Goal: Information Seeking & Learning: Learn about a topic

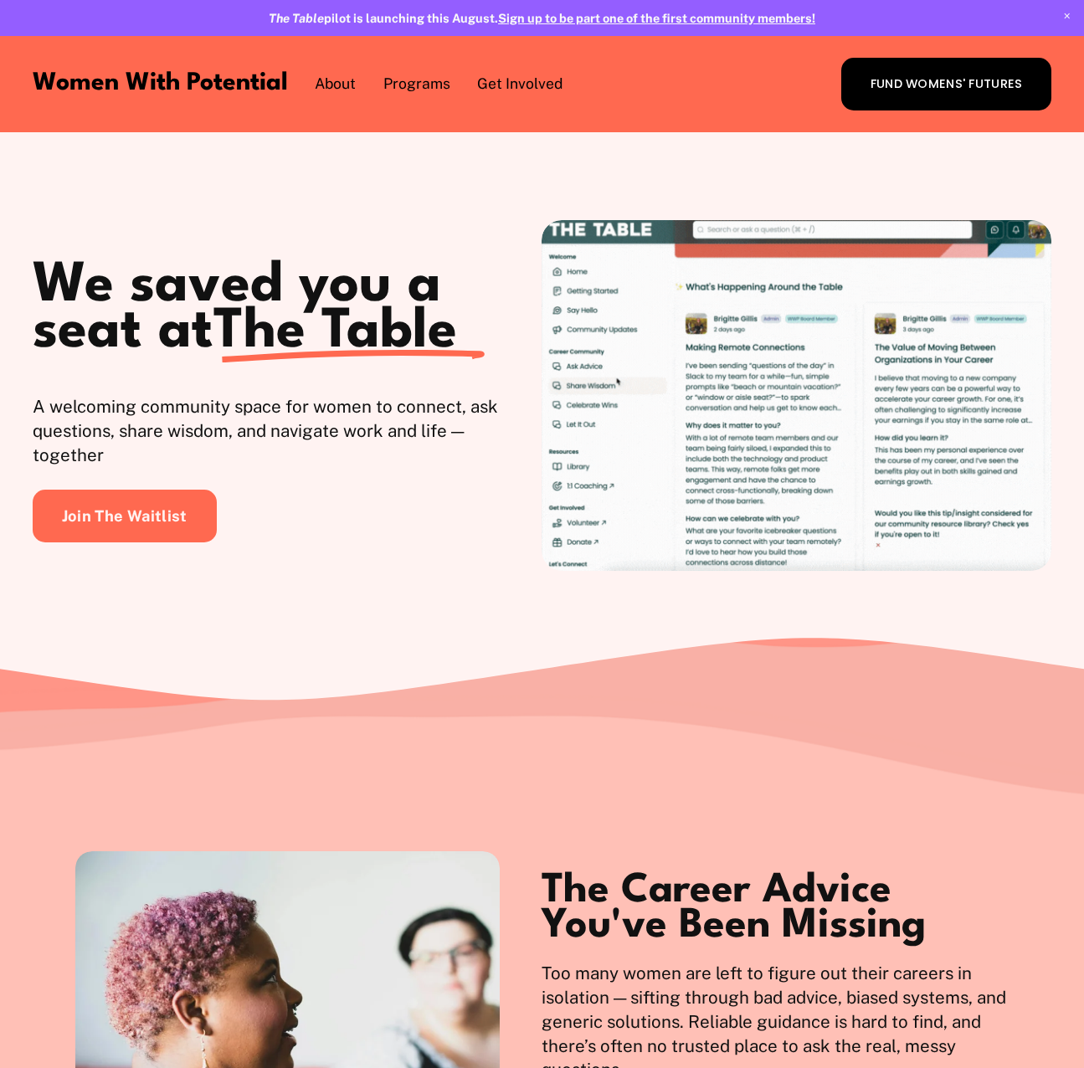
click at [23, 294] on div "We saved you a seat at The Table A welcoming community space for women to conne…" at bounding box center [542, 384] width 1084 height 504
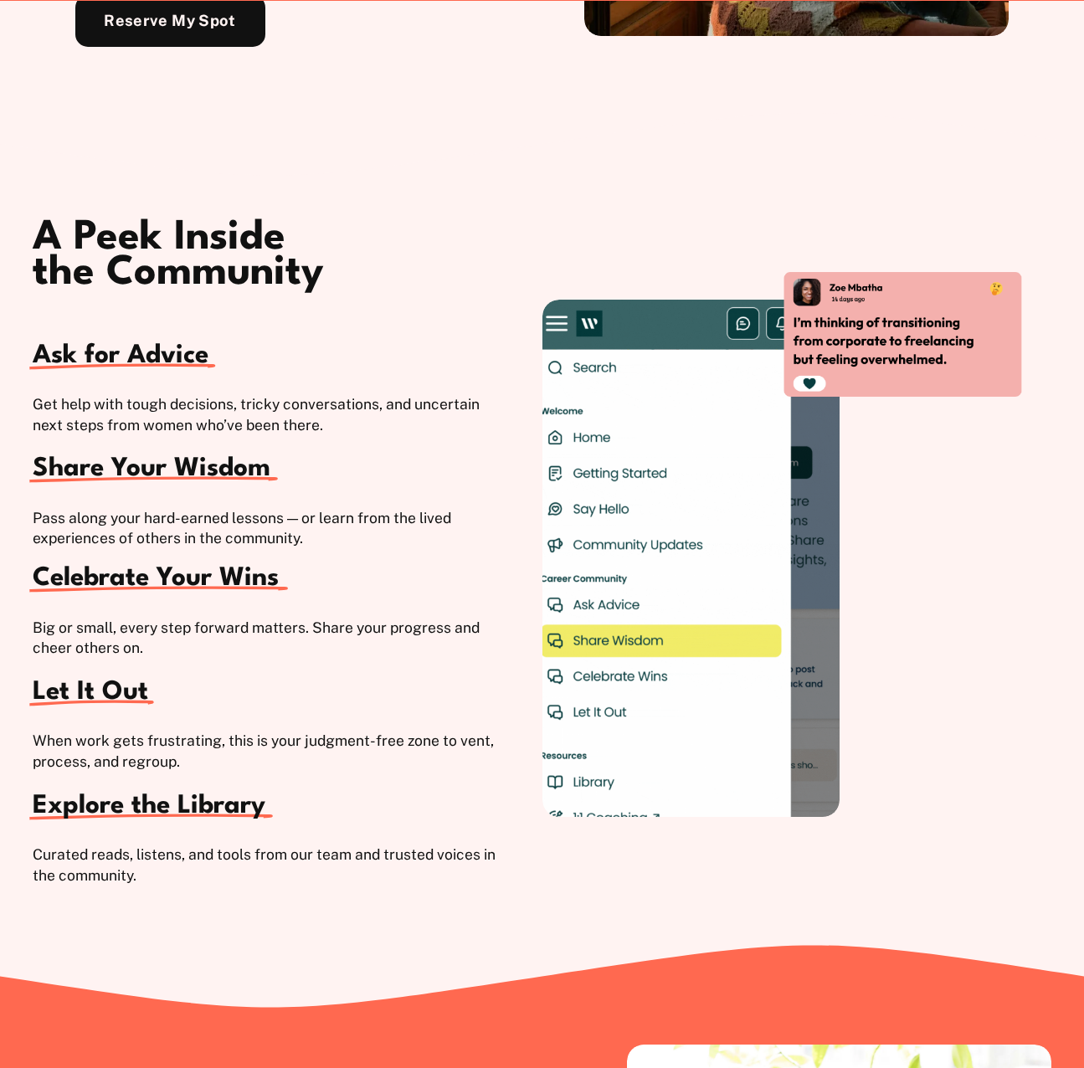
scroll to position [2260, 0]
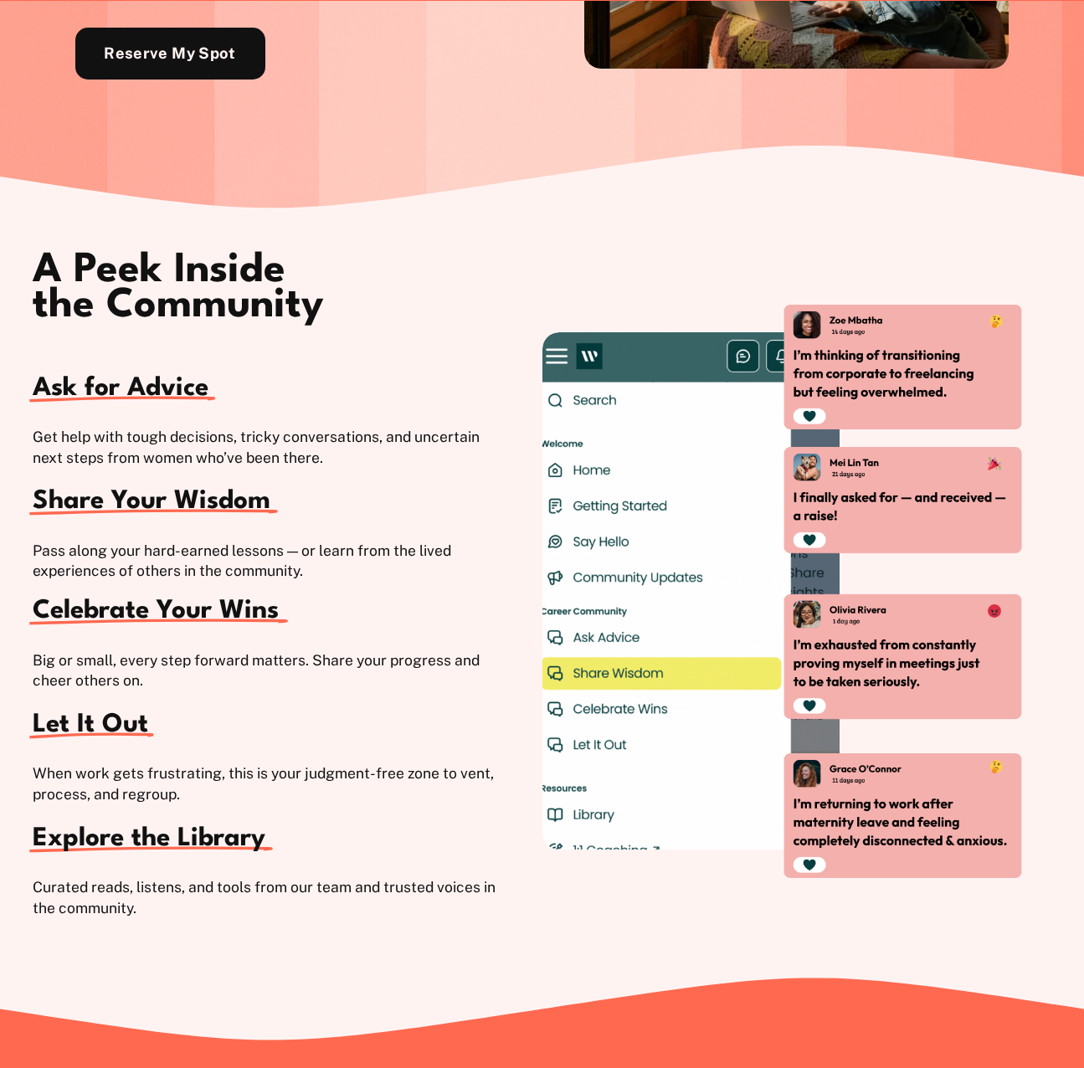
click at [419, 244] on div "A Peek Inside the Community Ask for Advice Get help with tough decisions, trick…" at bounding box center [542, 593] width 1084 height 768
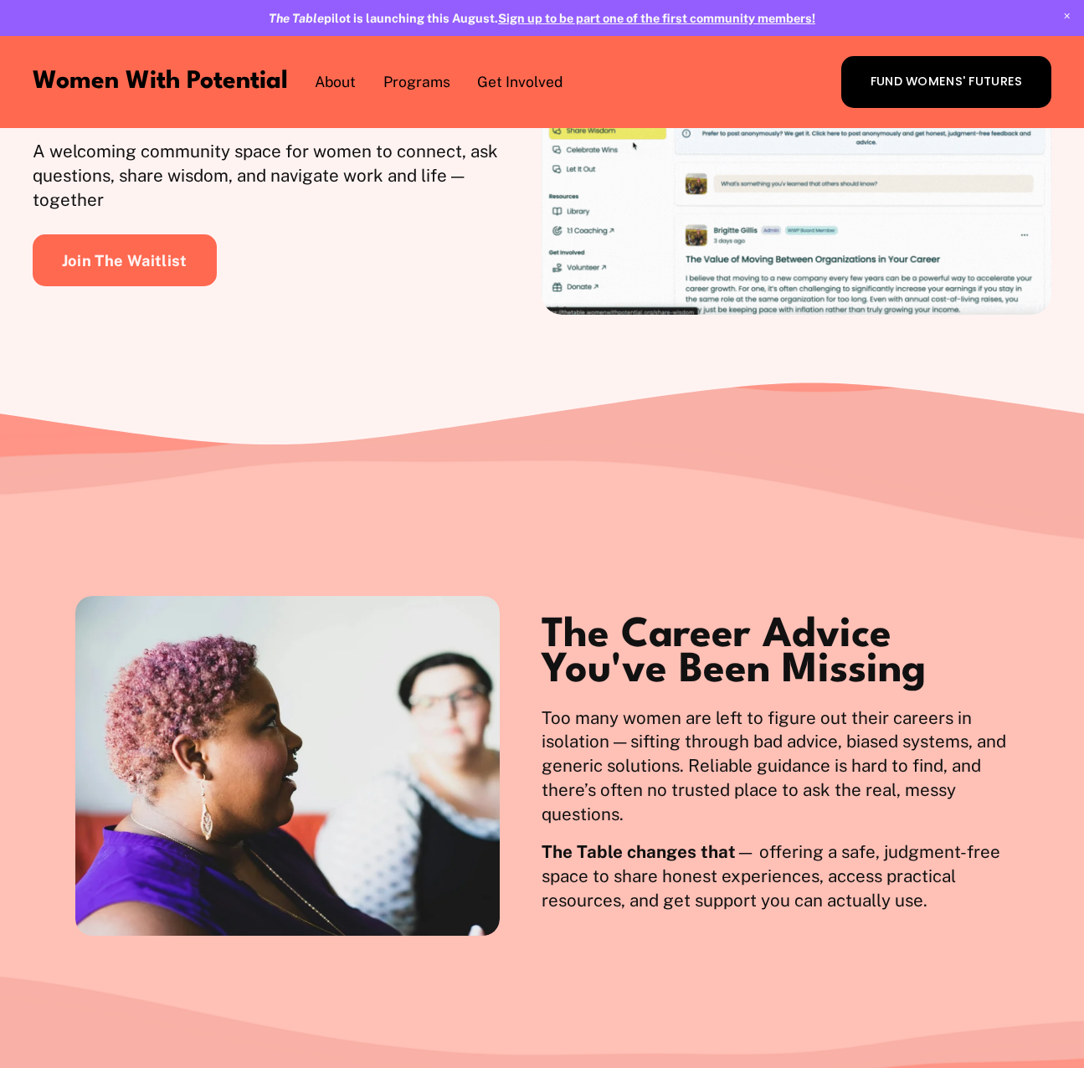
scroll to position [0, 0]
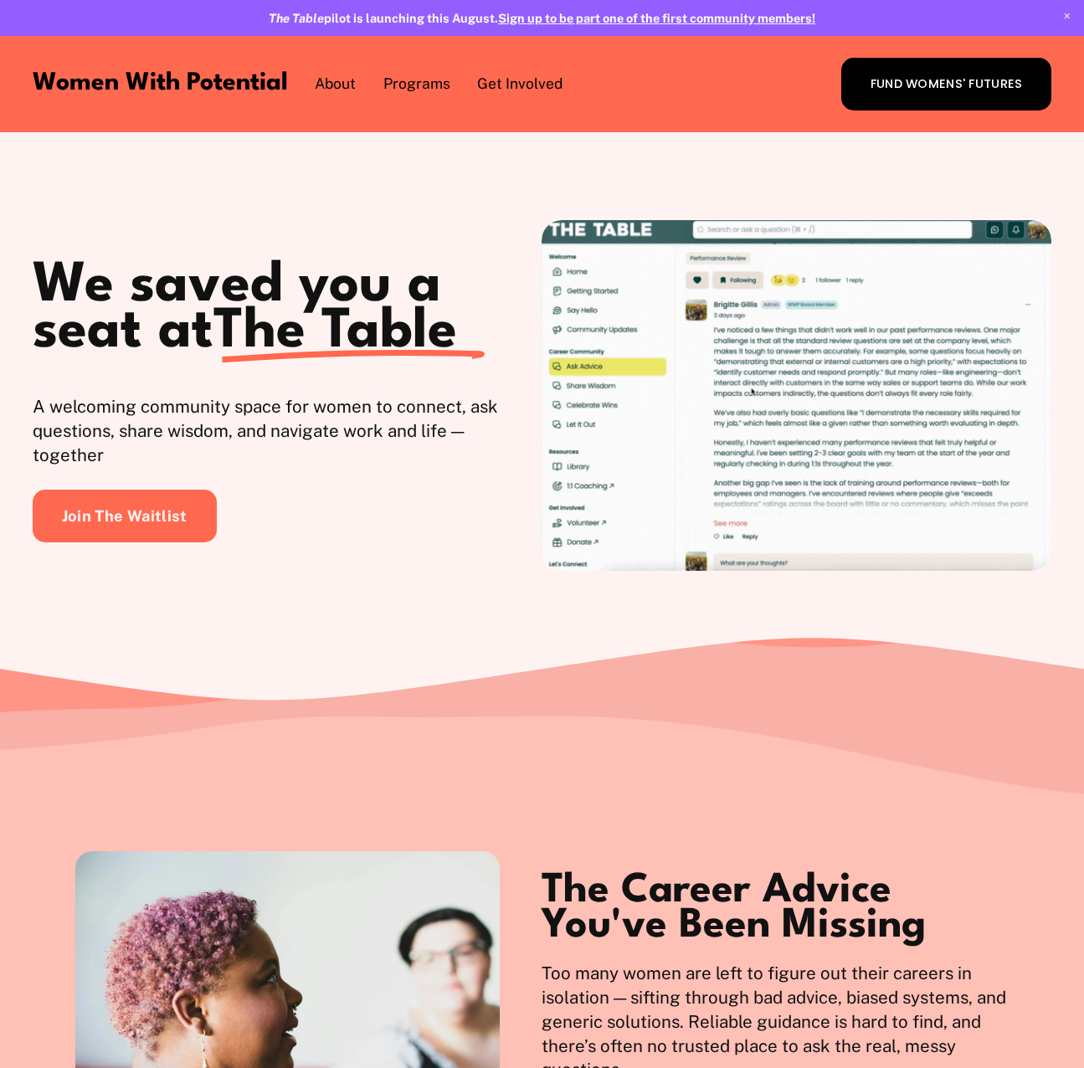
click at [123, 617] on div "We saved you a seat at The Table A welcoming community space for women to conne…" at bounding box center [542, 384] width 1084 height 504
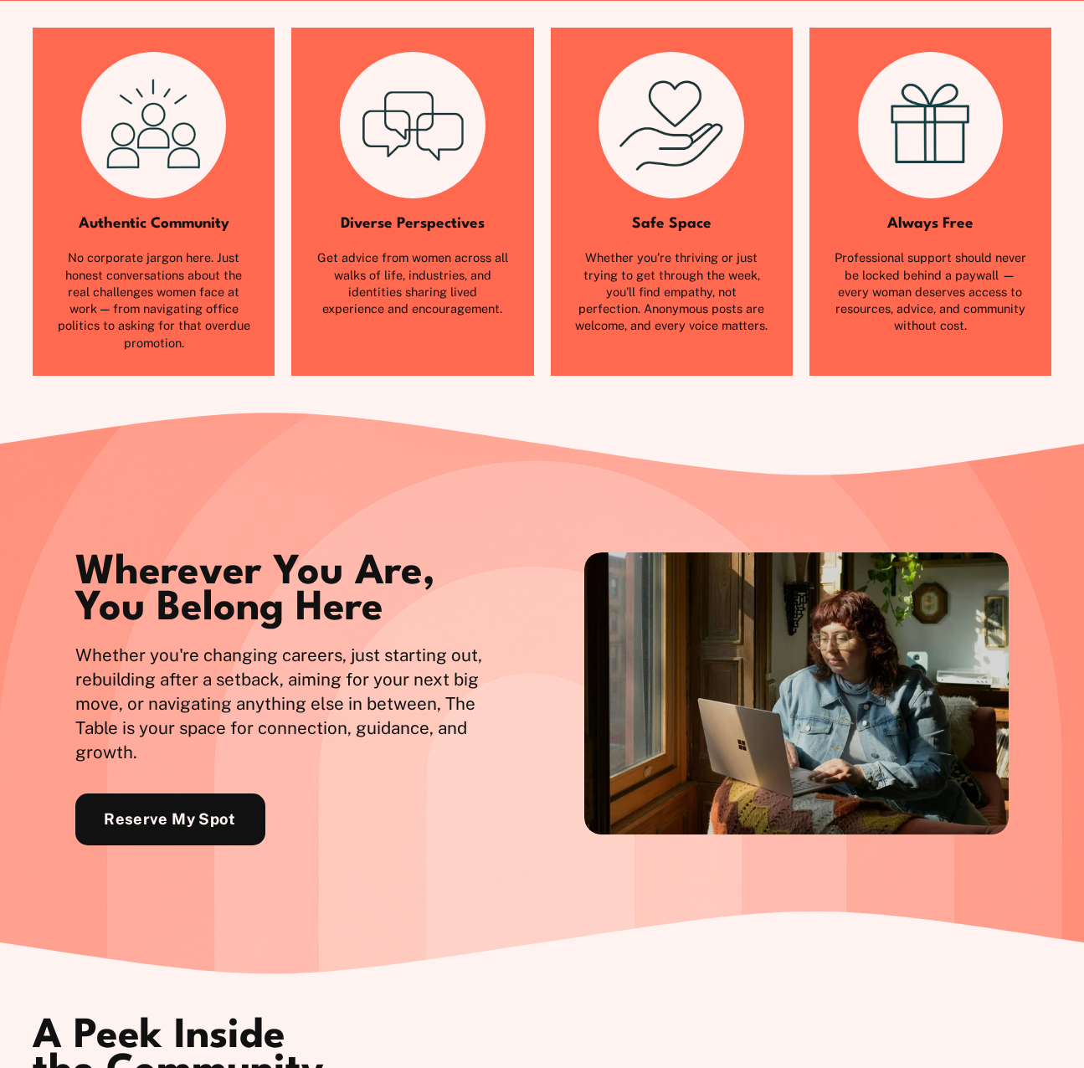
scroll to position [1591, 0]
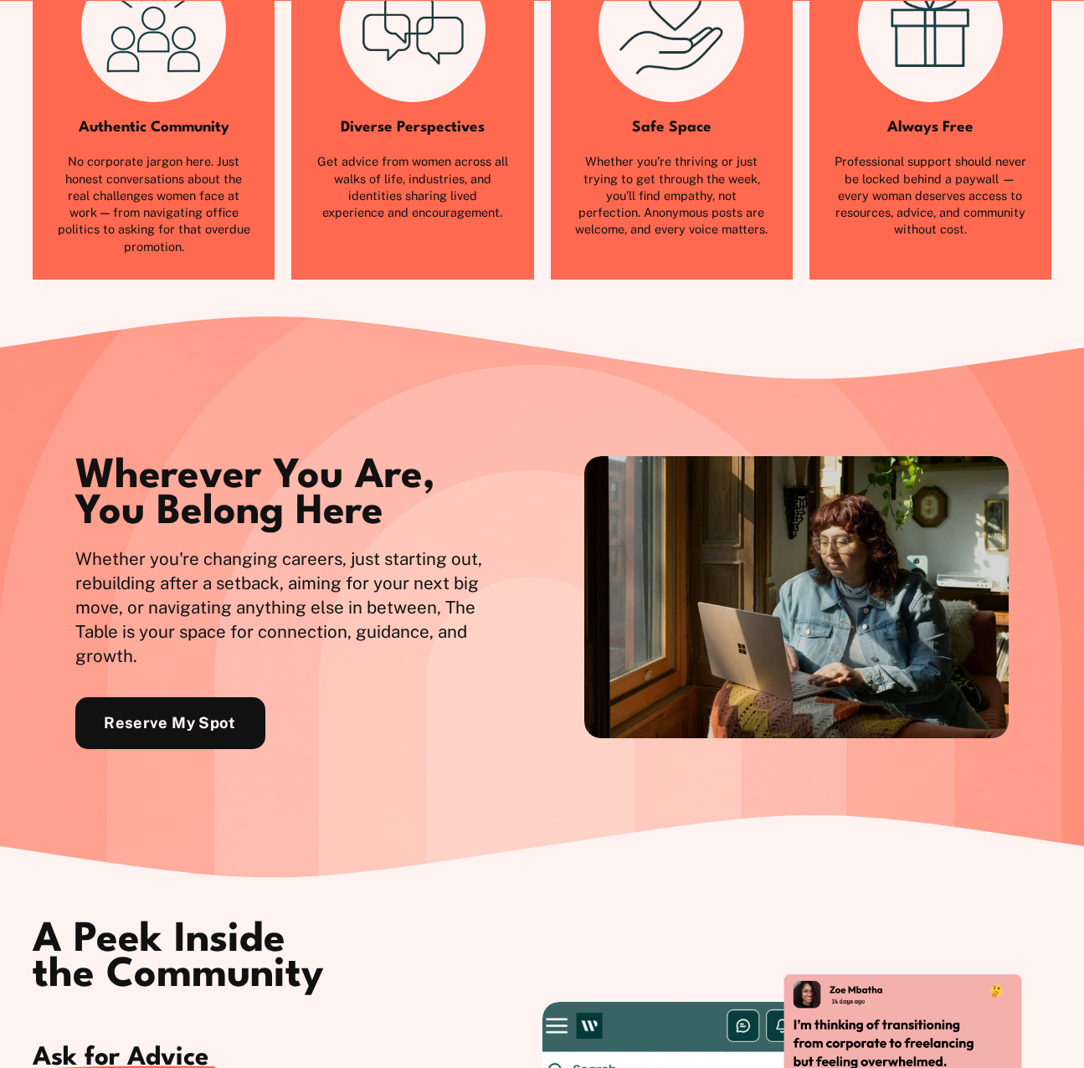
drag, startPoint x: 232, startPoint y: 136, endPoint x: 210, endPoint y: 59, distance: 80.0
click at [232, 135] on h2 "Authentic Community" at bounding box center [153, 127] width 193 height 13
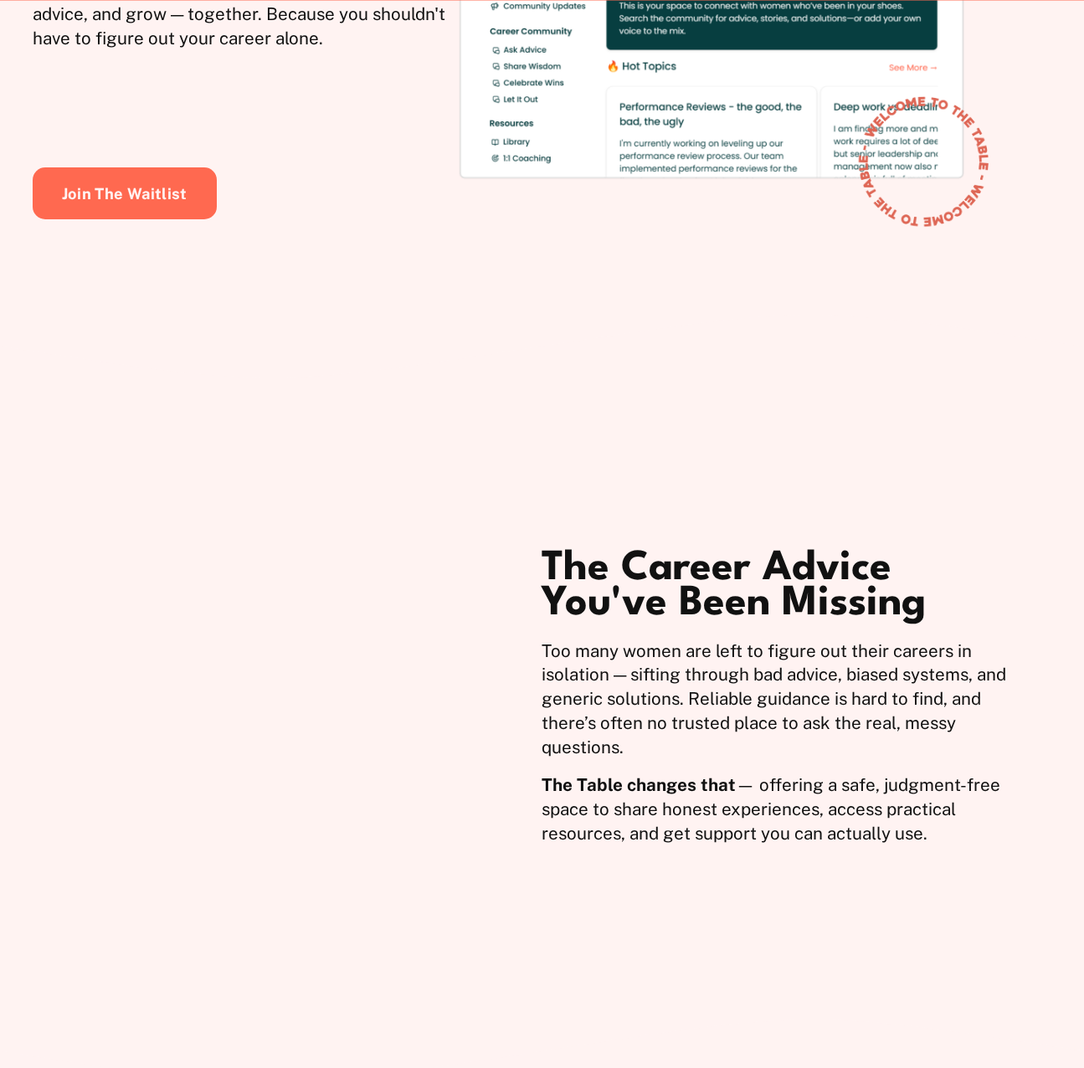
scroll to position [947, 0]
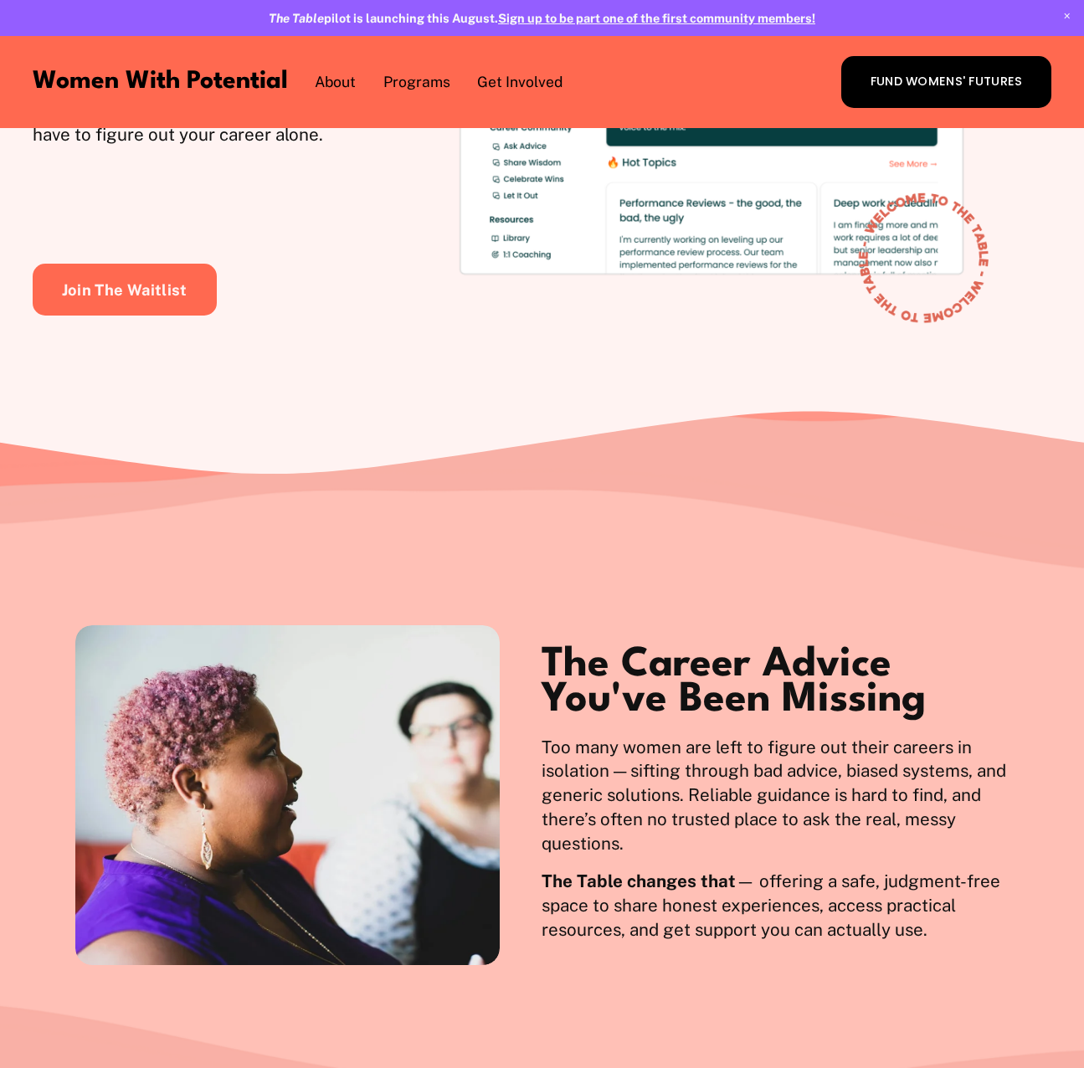
drag, startPoint x: 939, startPoint y: 314, endPoint x: 918, endPoint y: 328, distance: 26.0
click at [918, 327] on div at bounding box center [925, 257] width 170 height 170
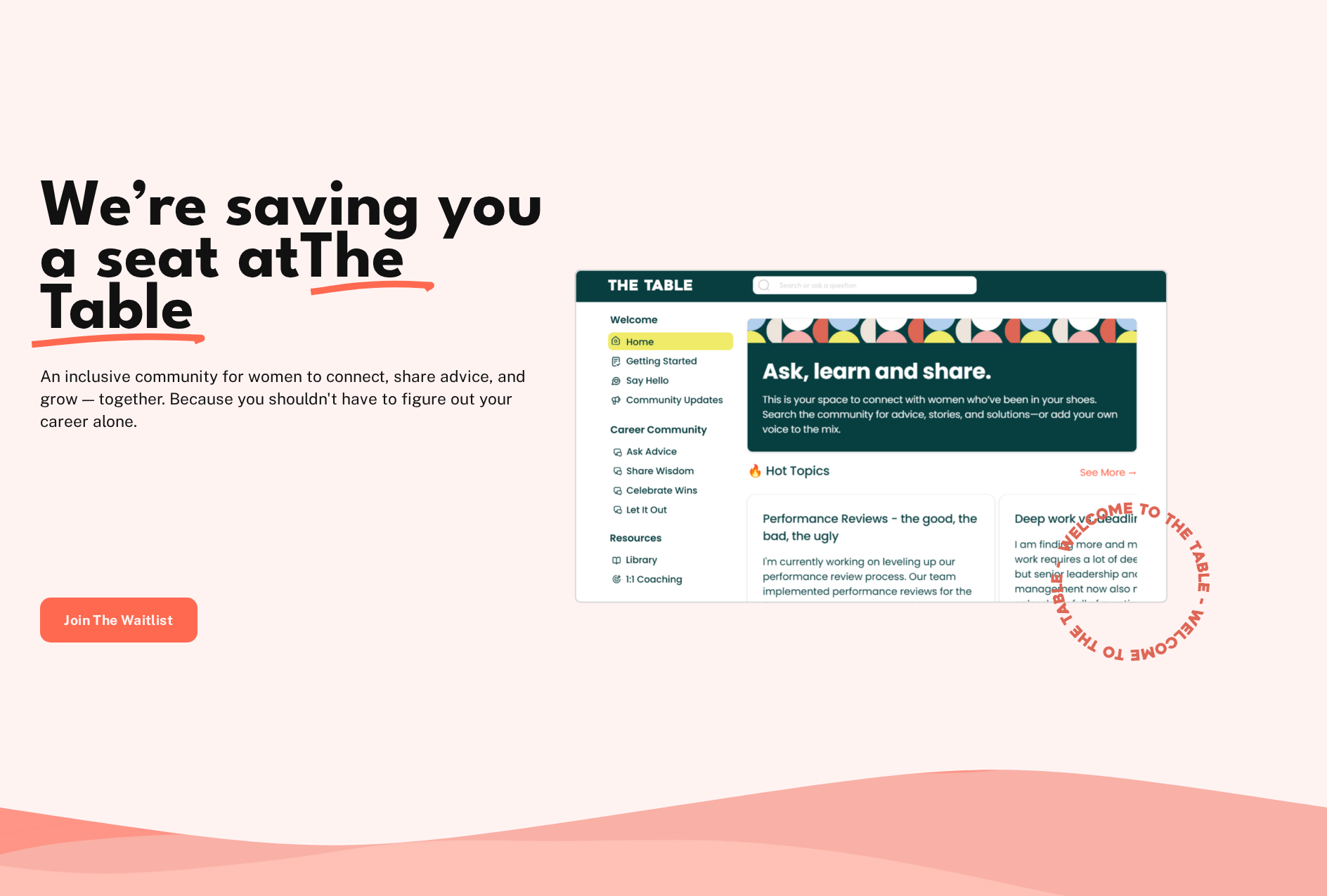
click at [909, 623] on div at bounding box center [1131, 581] width 208 height 208
click at [909, 571] on div at bounding box center [1131, 581] width 208 height 208
click at [909, 566] on div at bounding box center [1131, 581] width 208 height 208
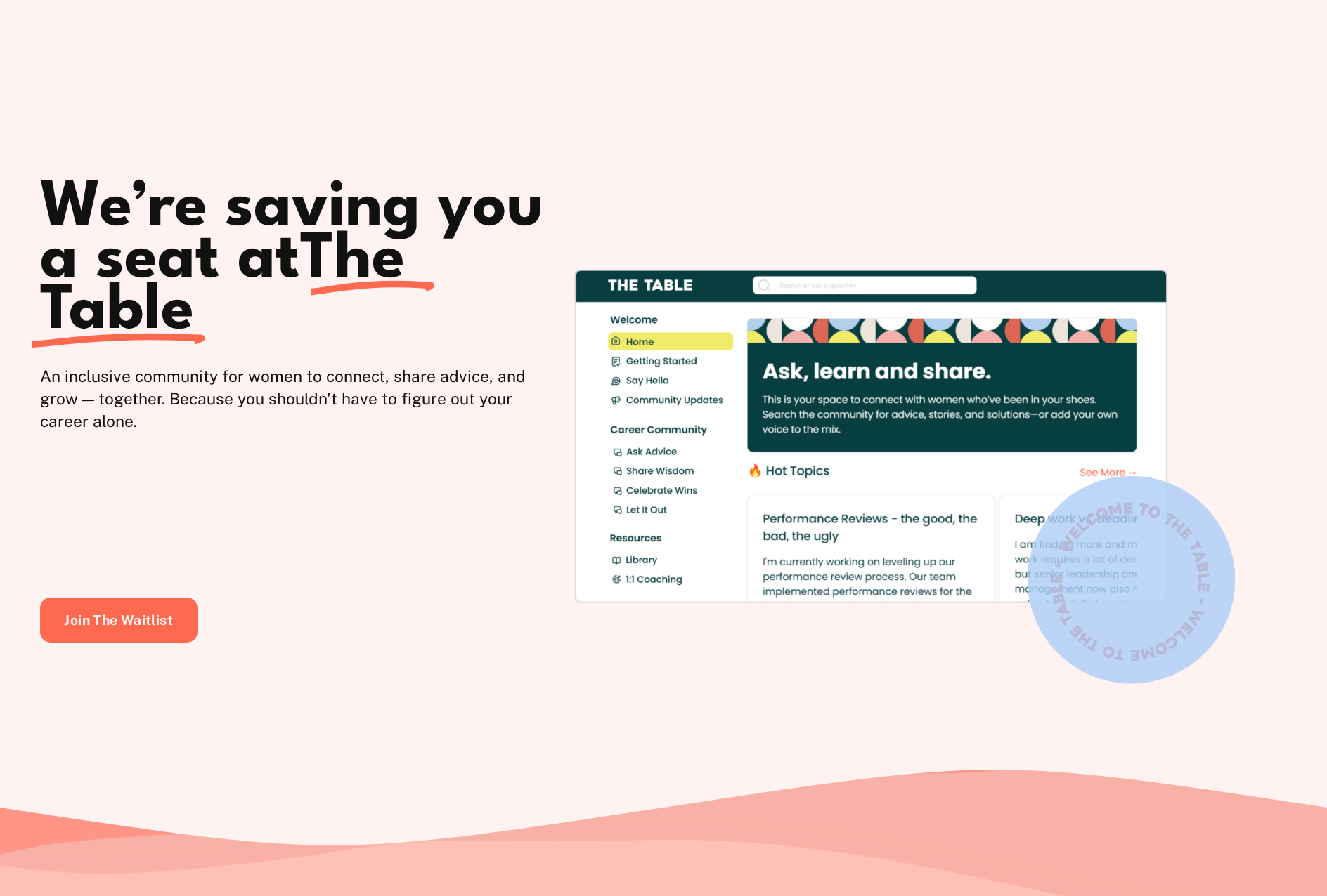
drag, startPoint x: 1194, startPoint y: 560, endPoint x: 1248, endPoint y: 562, distance: 54.0
click at [909, 562] on div at bounding box center [663, 395] width 1327 height 745
click at [909, 550] on div at bounding box center [1131, 581] width 208 height 208
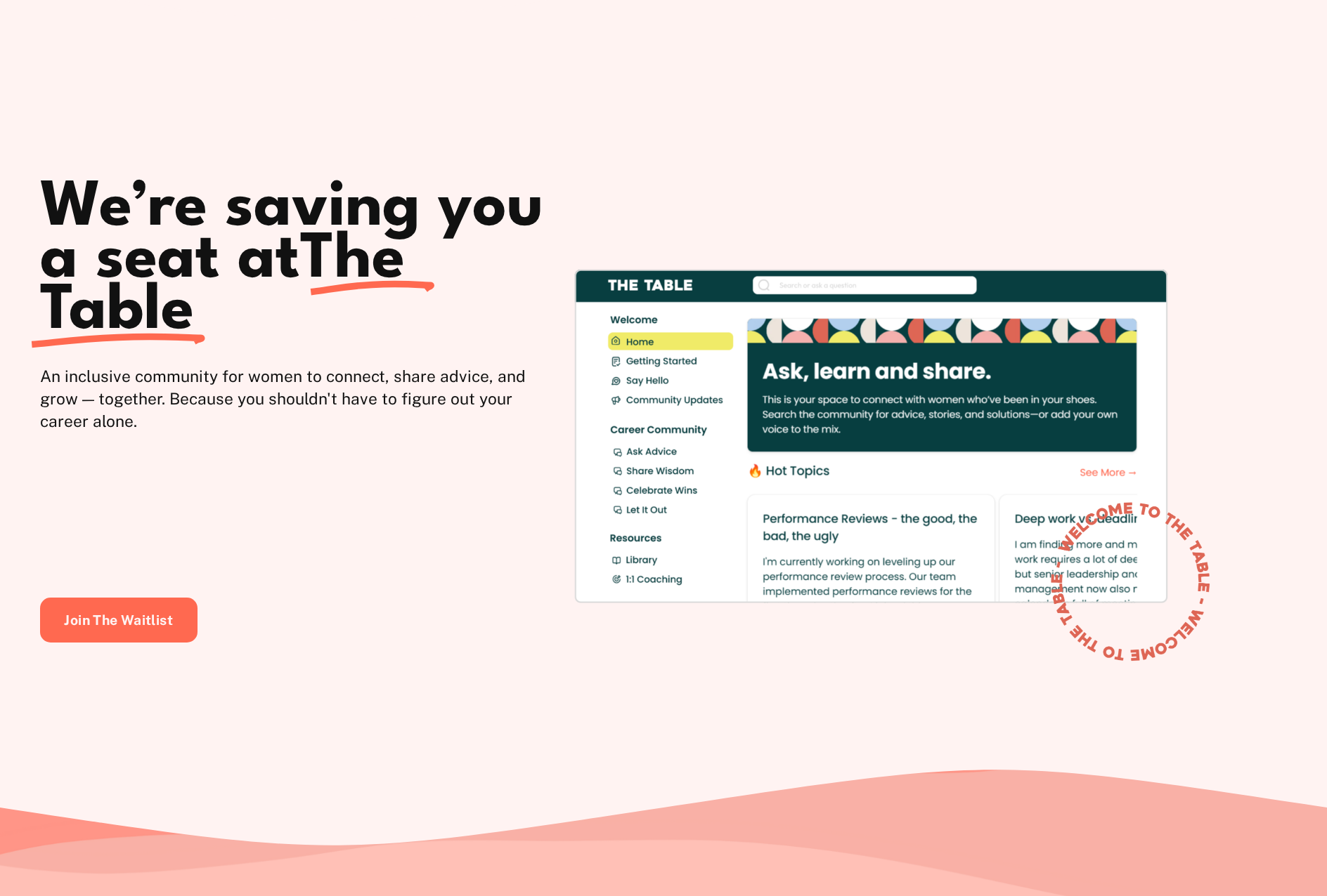
click at [909, 539] on div at bounding box center [1131, 581] width 208 height 208
click at [909, 538] on div at bounding box center [1131, 581] width 208 height 208
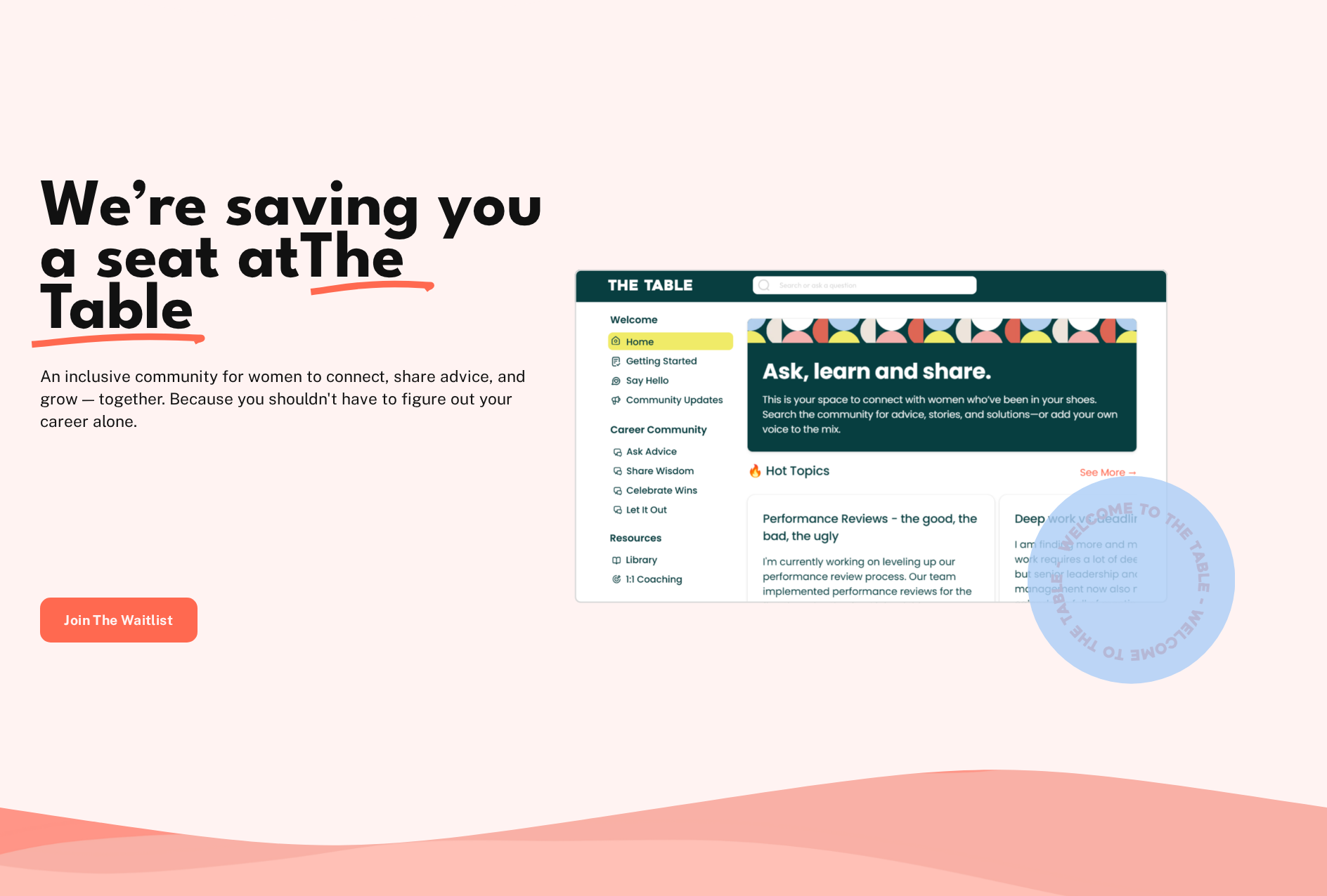
drag, startPoint x: 1205, startPoint y: 663, endPoint x: 1132, endPoint y: 603, distance: 94.5
click at [909, 603] on div at bounding box center [1131, 579] width 208 height 214
click at [909, 621] on div at bounding box center [1131, 581] width 208 height 208
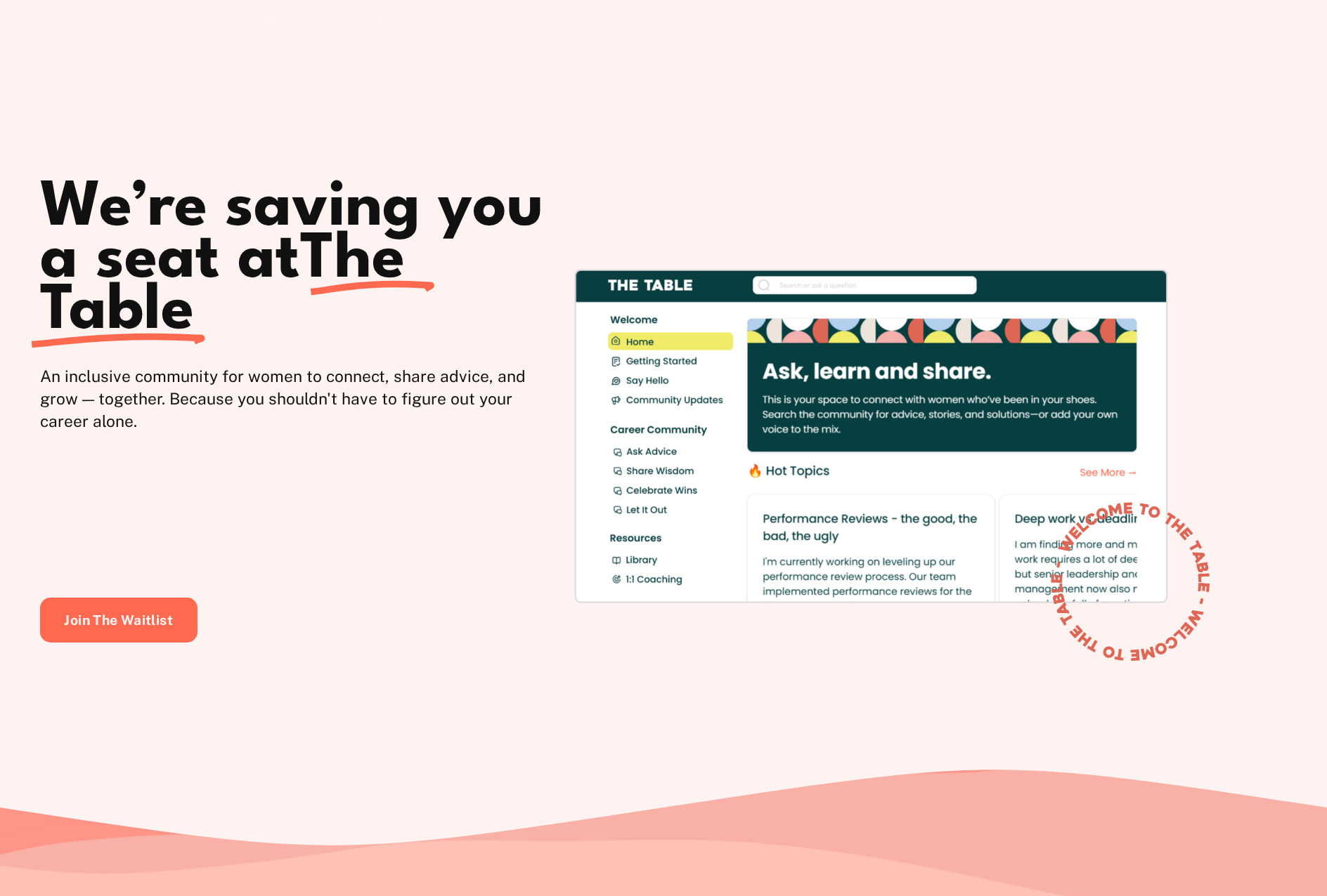
drag, startPoint x: 1162, startPoint y: 623, endPoint x: 1225, endPoint y: 550, distance: 96.4
click at [909, 550] on div at bounding box center [1131, 581] width 208 height 208
click at [909, 623] on div at bounding box center [1131, 581] width 208 height 208
drag, startPoint x: 1115, startPoint y: 664, endPoint x: 1074, endPoint y: 649, distance: 43.7
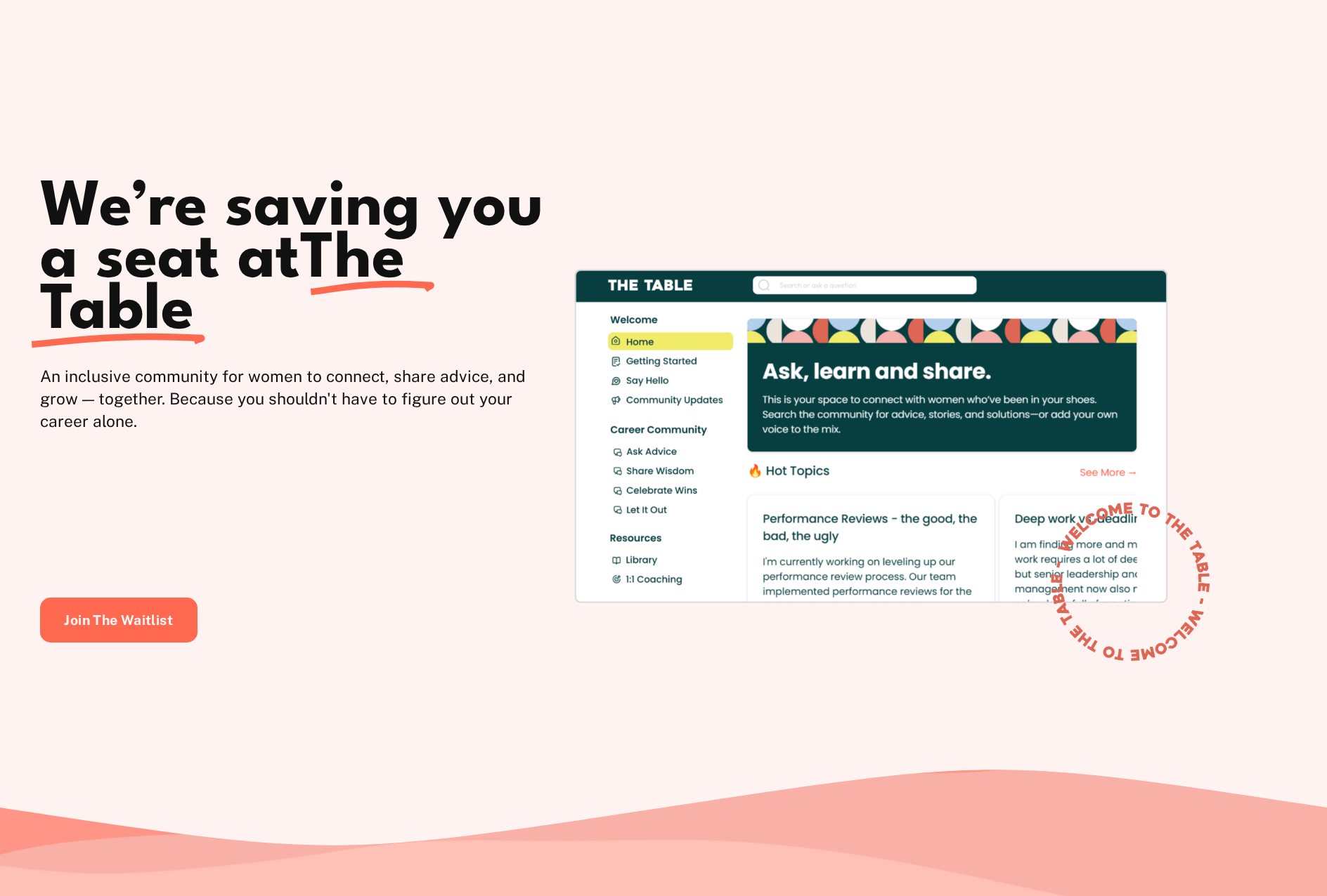
click at [909, 649] on div at bounding box center [1131, 581] width 208 height 208
click at [909, 631] on div at bounding box center [1131, 581] width 208 height 208
click at [909, 633] on div at bounding box center [1131, 581] width 208 height 208
drag, startPoint x: 1189, startPoint y: 641, endPoint x: 1182, endPoint y: 645, distance: 8.1
click at [909, 645] on div at bounding box center [1131, 581] width 208 height 208
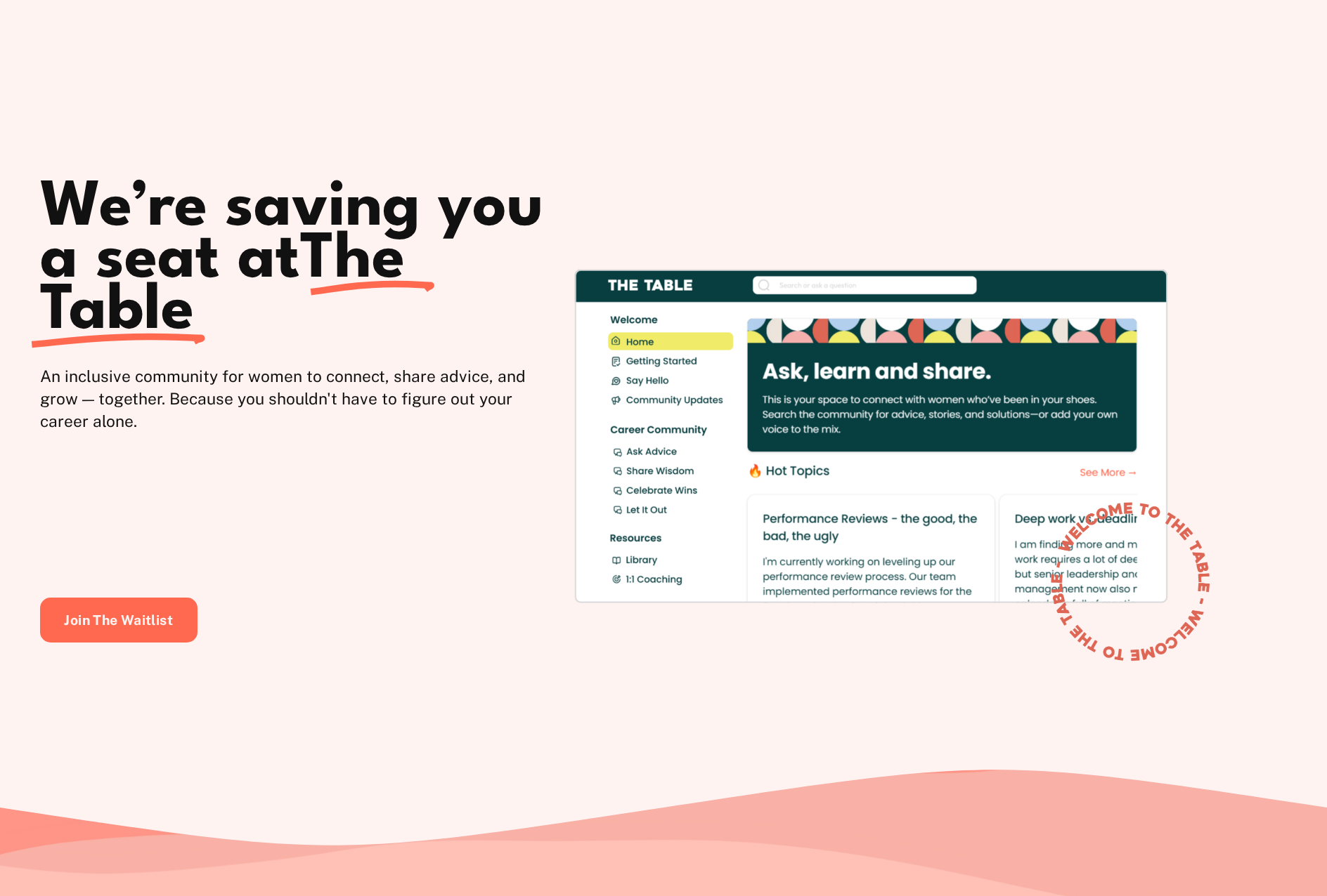
click at [909, 628] on div at bounding box center [1131, 581] width 208 height 208
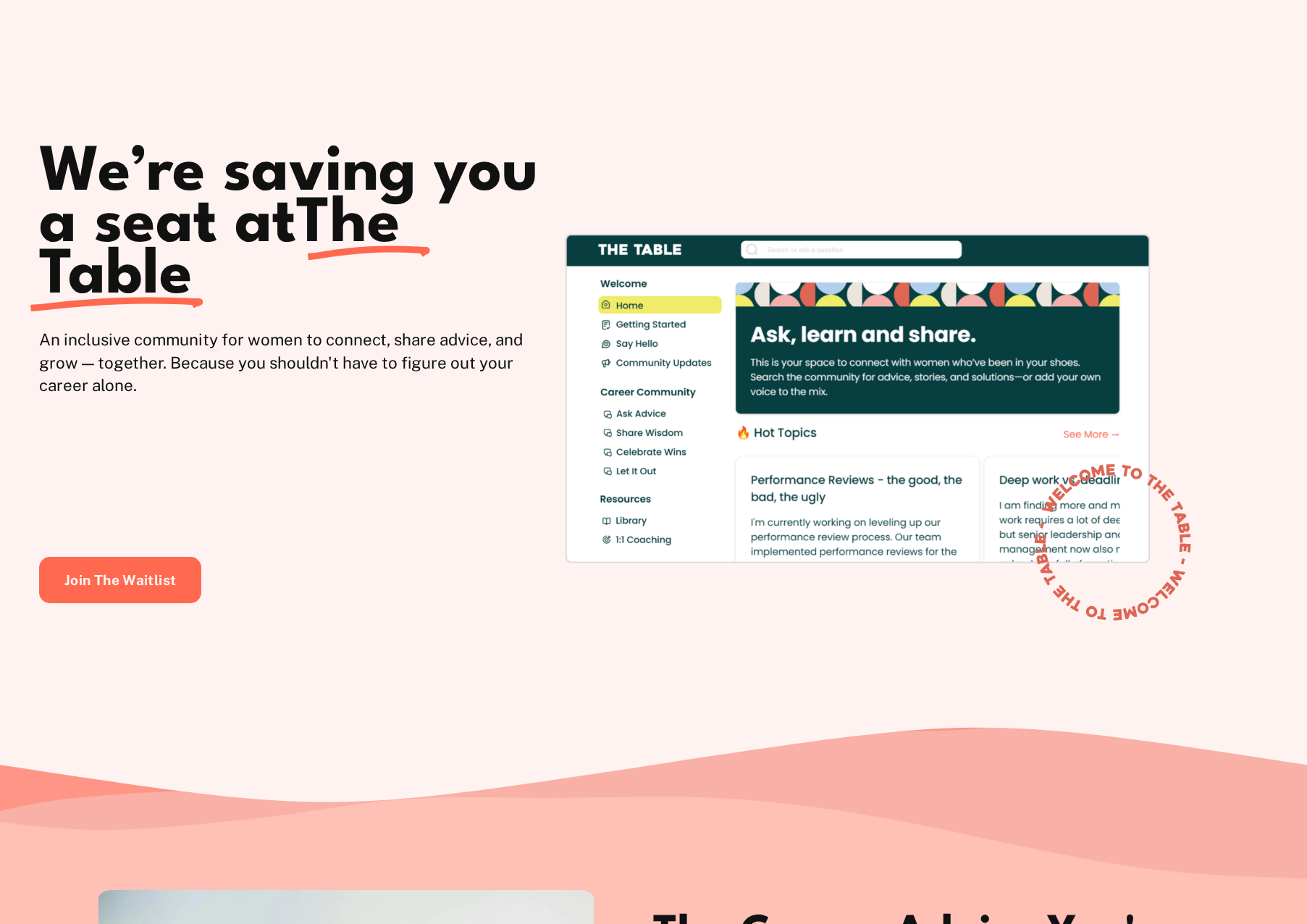
click at [937, 594] on div at bounding box center [1114, 541] width 205 height 205
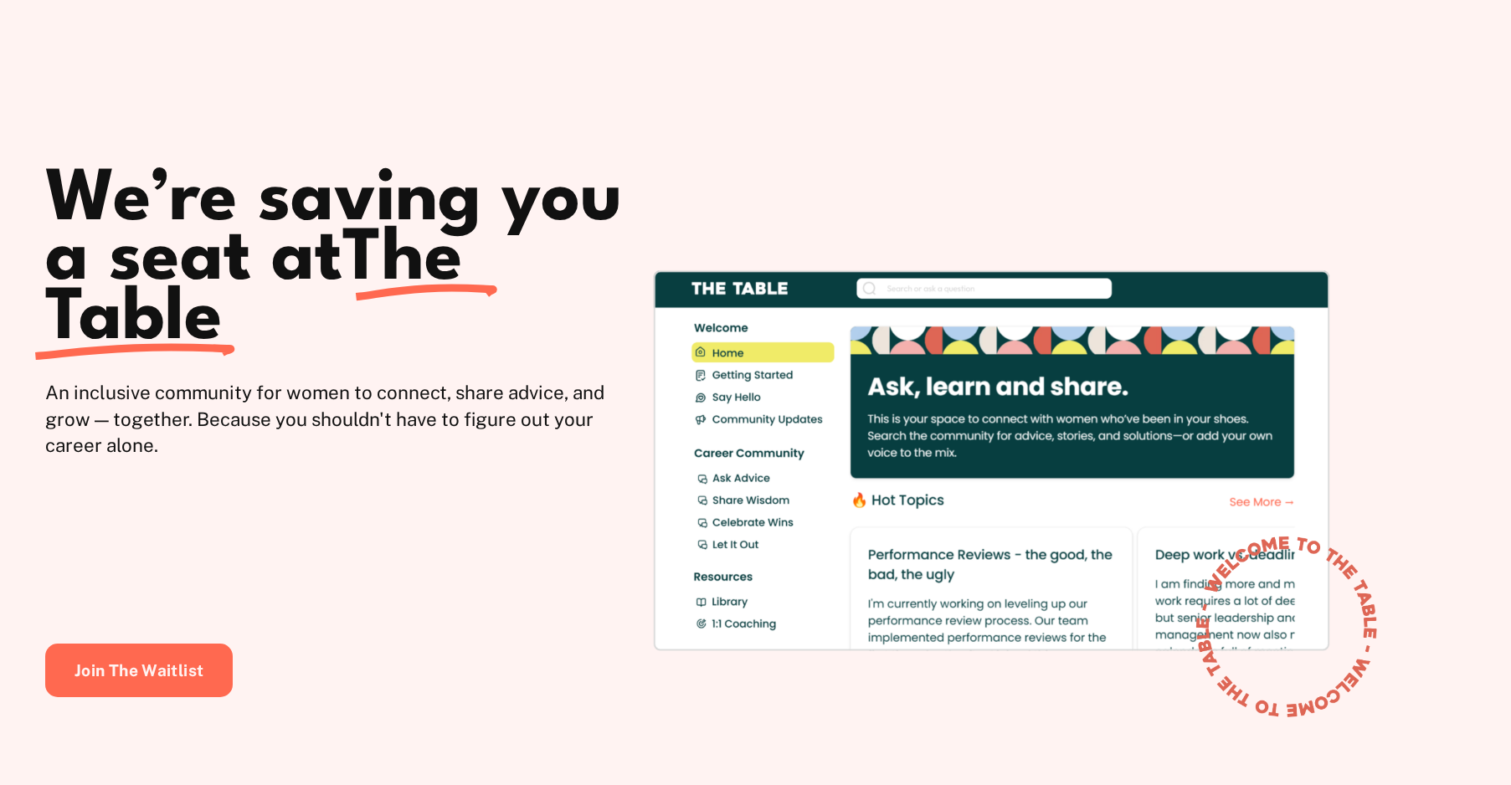
click at [338, 109] on div at bounding box center [755, 413] width 1511 height 851
drag, startPoint x: 1513, startPoint y: 393, endPoint x: 1279, endPoint y: 460, distance: 243.0
click at [343, 36] on div at bounding box center [755, 413] width 1511 height 851
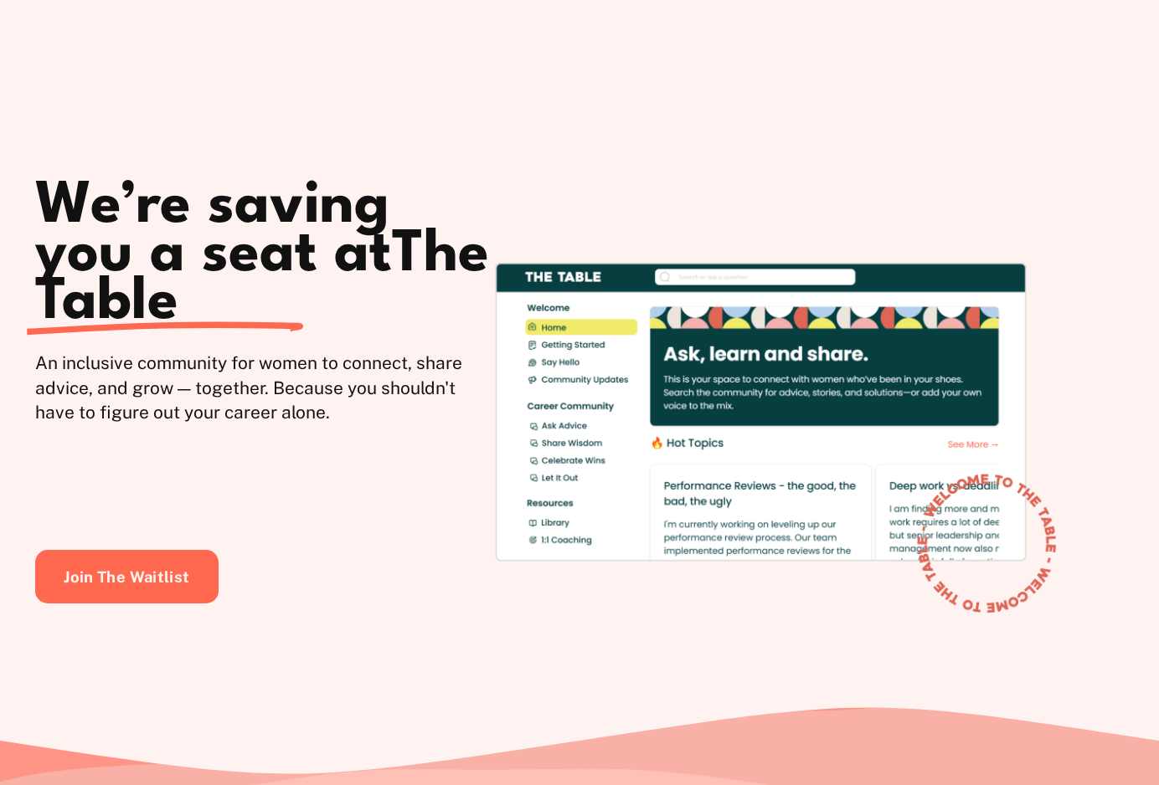
scroll to position [670, 0]
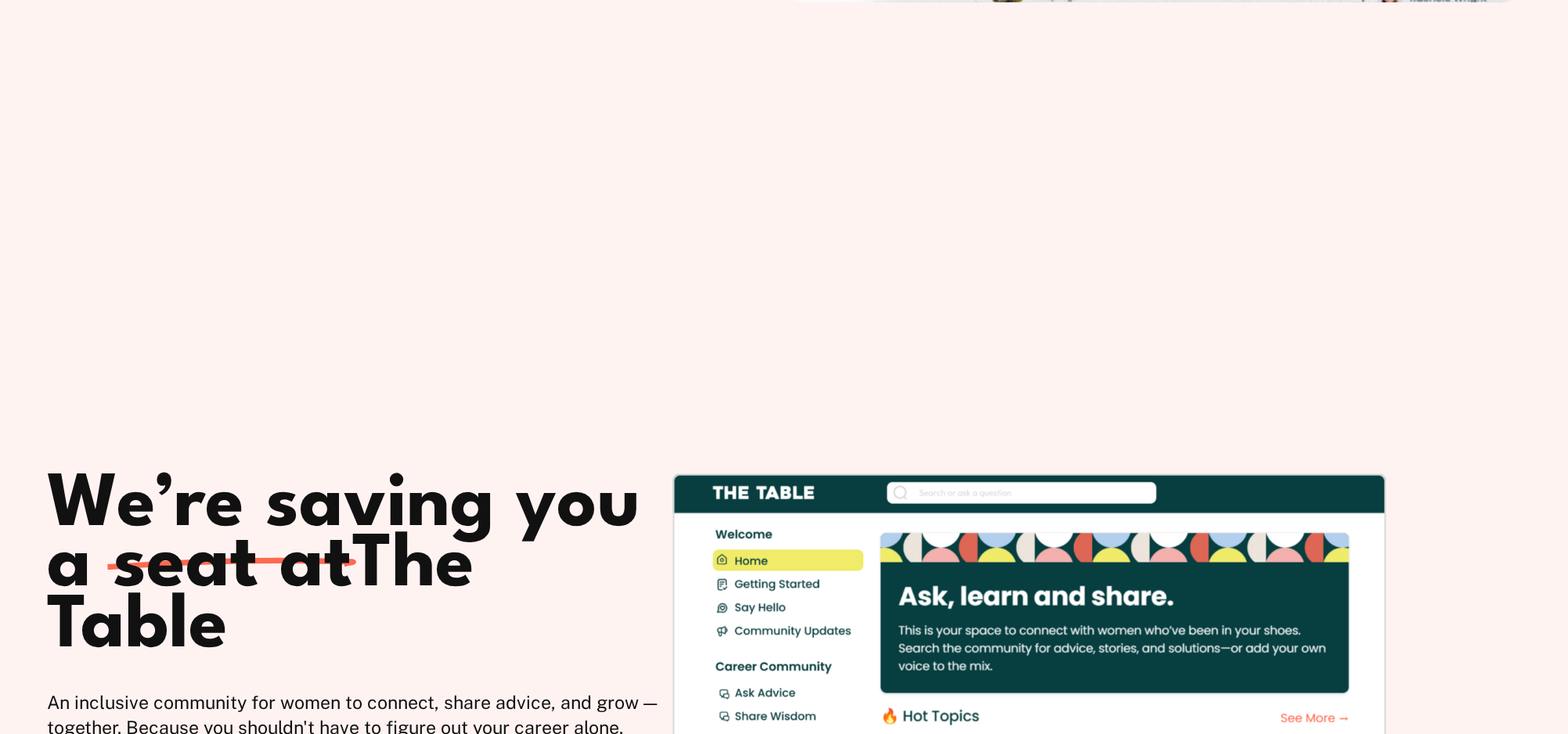
scroll to position [1017, 0]
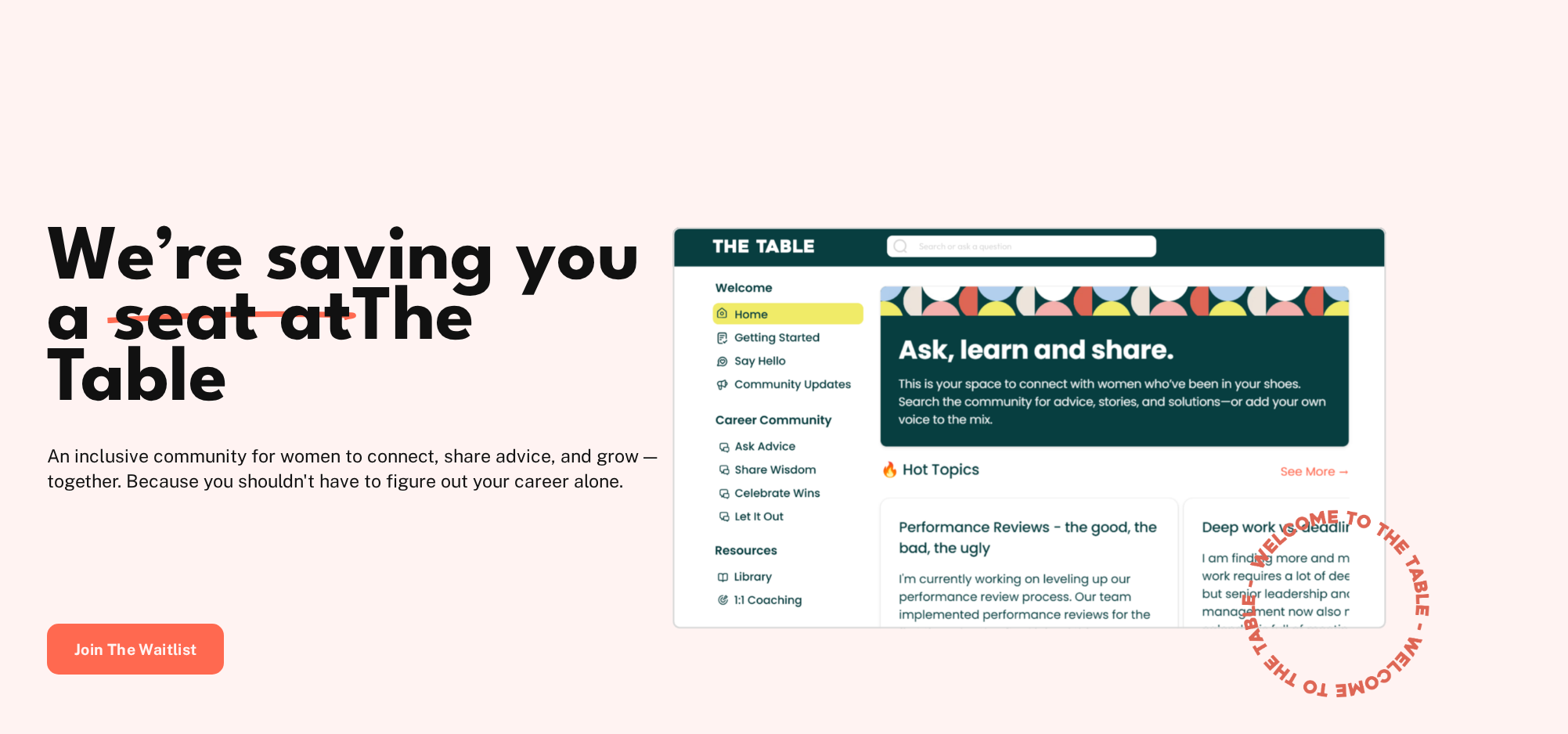
click at [304, 488] on div "An inclusive community for women to connect, share advice, and grow — together.…" at bounding box center [353, 491] width 614 height 94
